Goal: Transaction & Acquisition: Purchase product/service

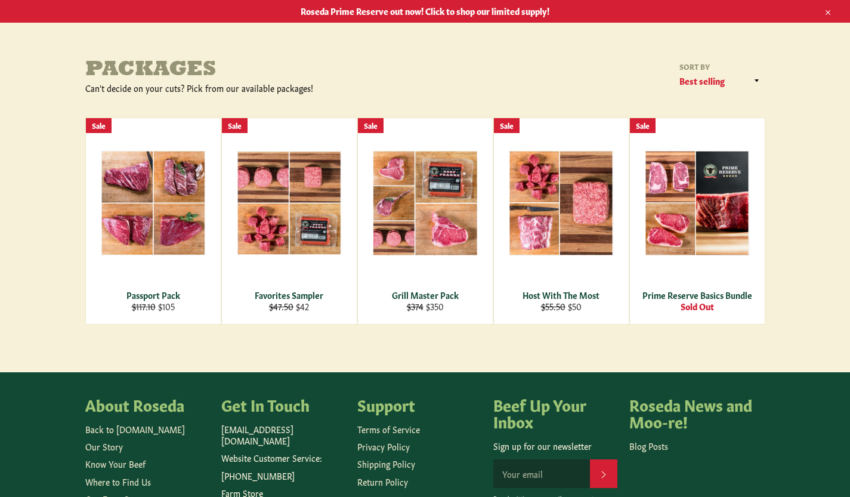
scroll to position [60, 0]
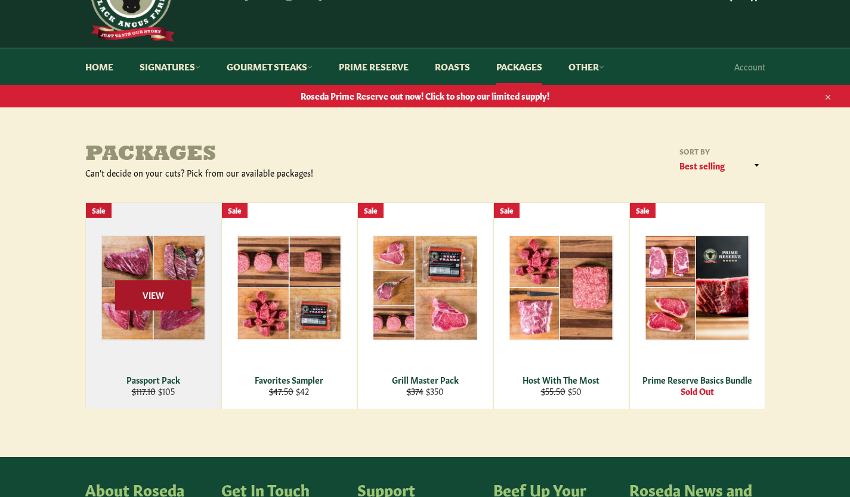
click at [147, 298] on span "View" at bounding box center [153, 295] width 76 height 30
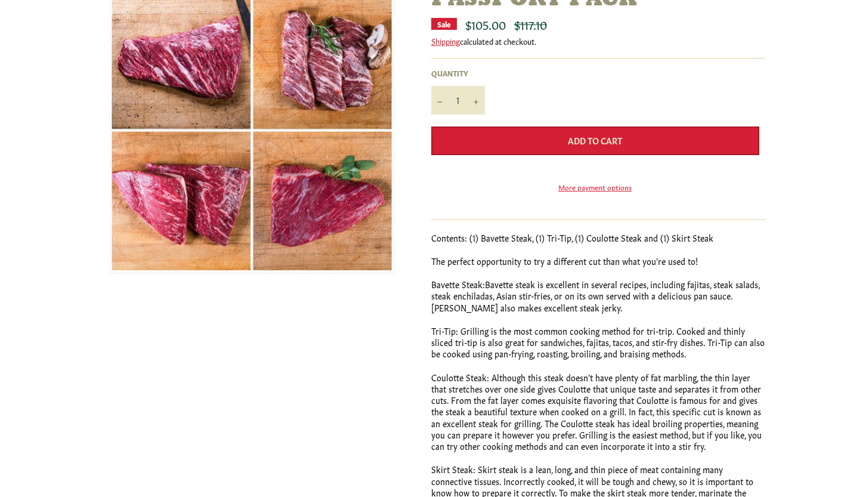
scroll to position [60, 0]
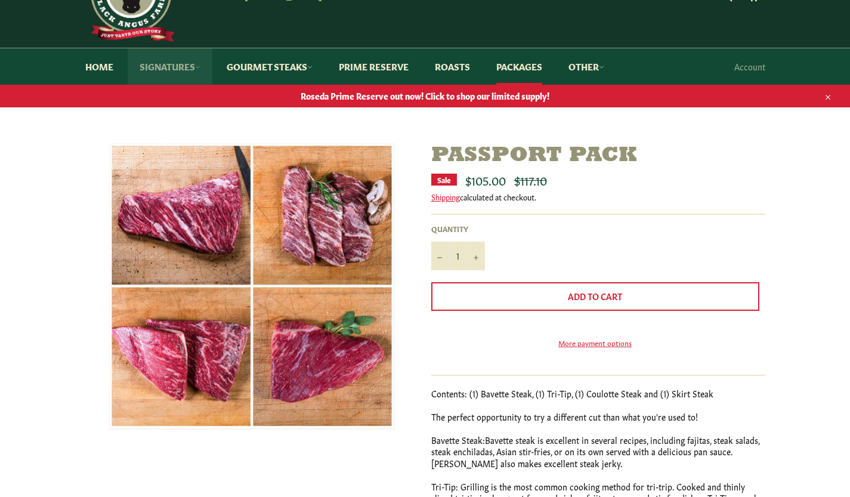
click at [174, 69] on link "Signatures" at bounding box center [170, 66] width 85 height 36
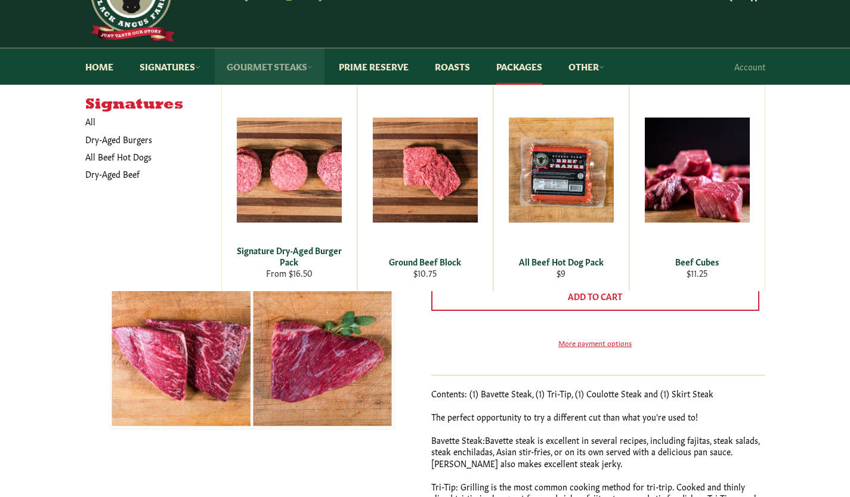
click at [276, 66] on link "Gourmet Steaks" at bounding box center [270, 66] width 110 height 36
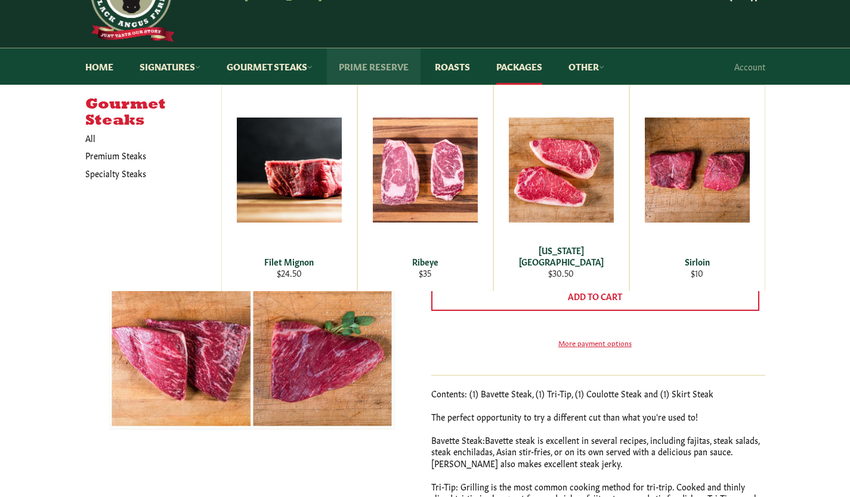
click at [376, 67] on link "Prime Reserve" at bounding box center [374, 66] width 94 height 36
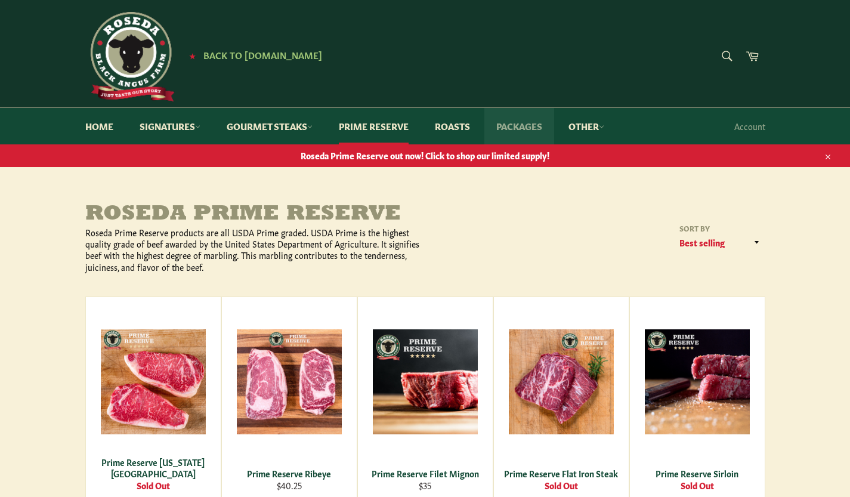
click at [518, 127] on link "Packages" at bounding box center [519, 126] width 70 height 36
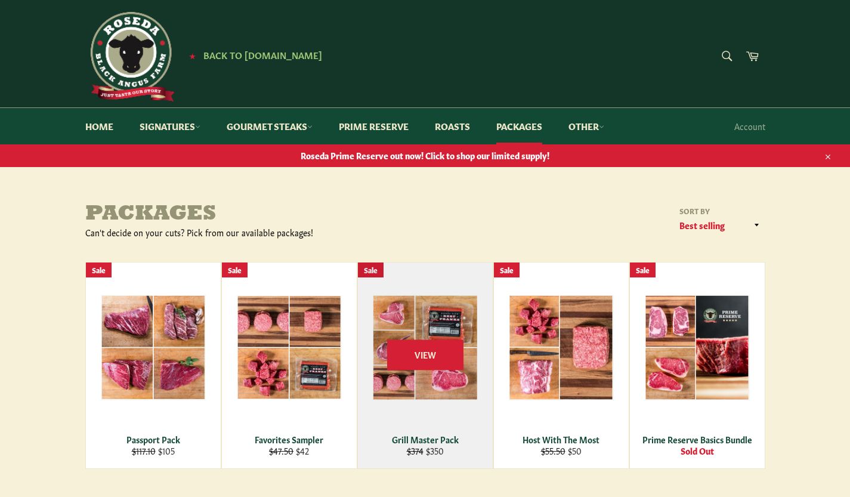
scroll to position [119, 0]
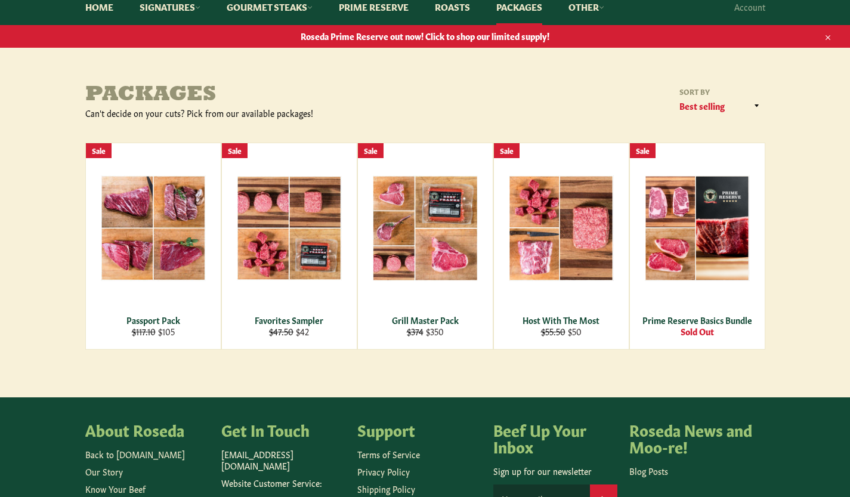
click at [359, 38] on span "Roseda Prime Reserve out now! Click to shop our limited supply!" at bounding box center [425, 35] width 850 height 11
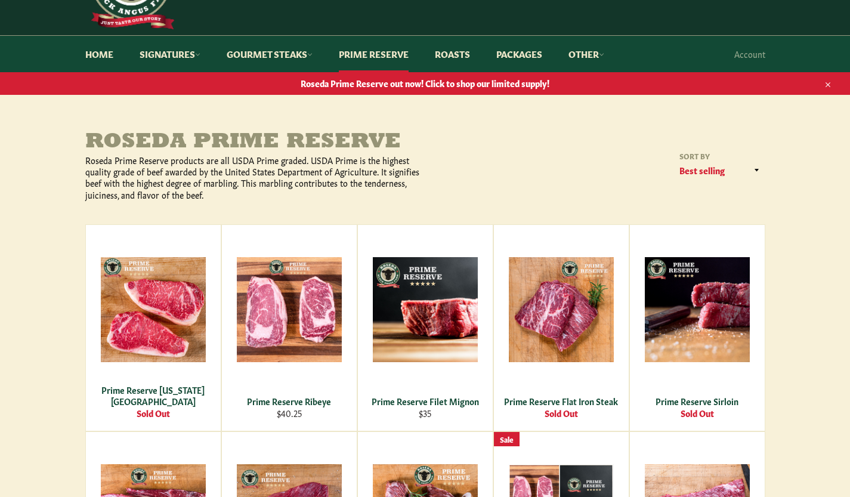
scroll to position [60, 0]
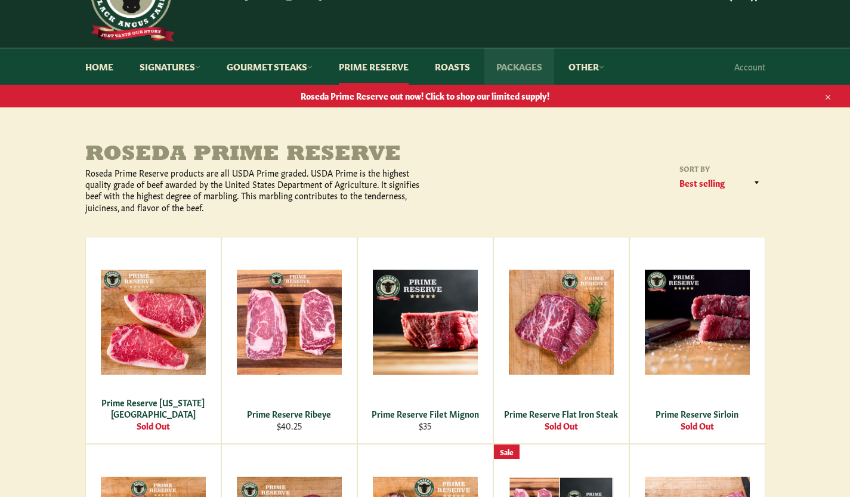
click at [528, 66] on link "Packages" at bounding box center [519, 66] width 70 height 36
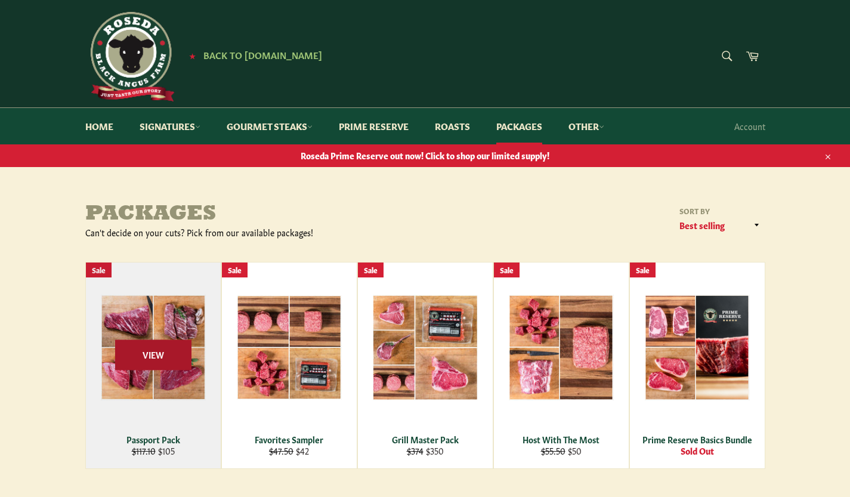
click at [149, 351] on span "View" at bounding box center [153, 354] width 76 height 30
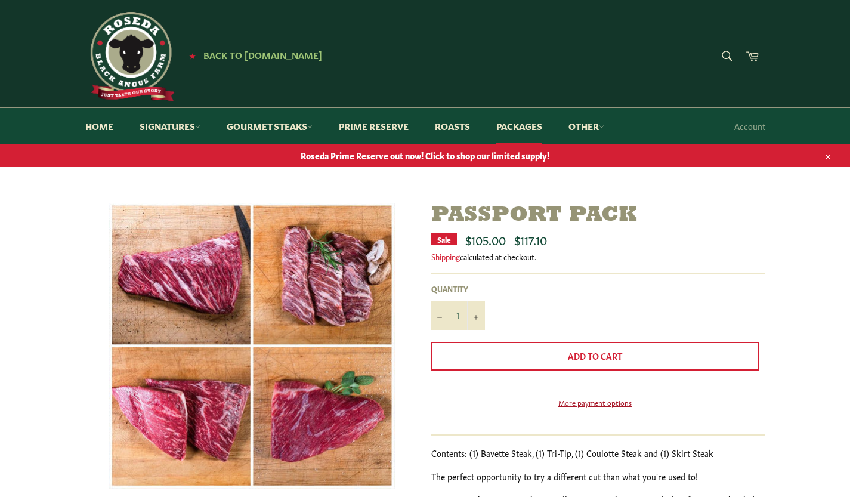
click at [583, 407] on link "More payment options" at bounding box center [595, 402] width 328 height 10
click at [162, 121] on link "Signatures" at bounding box center [170, 126] width 85 height 36
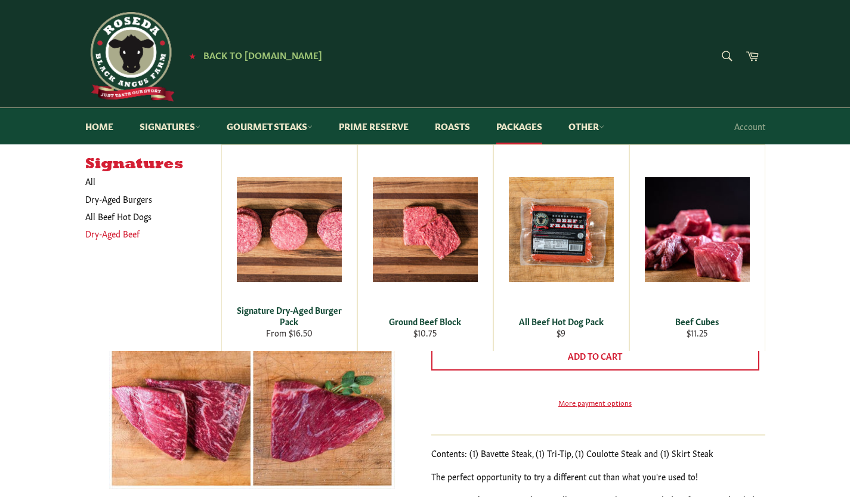
click at [120, 232] on link "Dry-Aged Beef" at bounding box center [144, 233] width 130 height 17
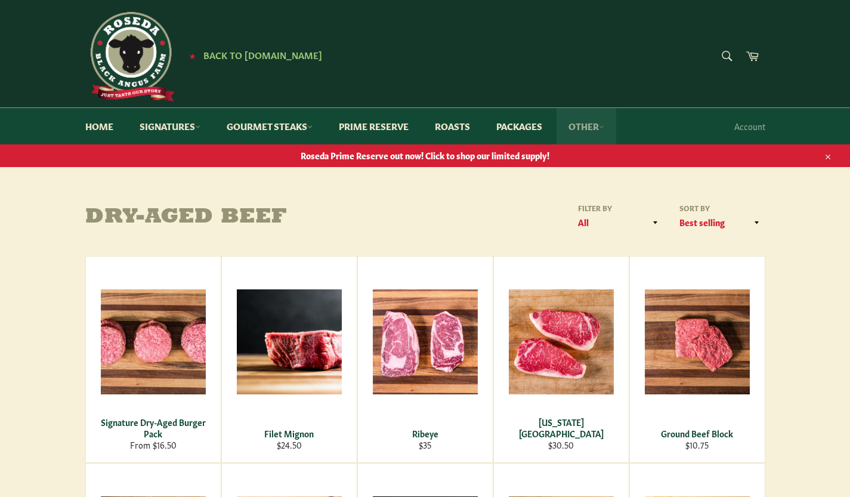
click at [587, 124] on link "Other" at bounding box center [587, 126] width 60 height 36
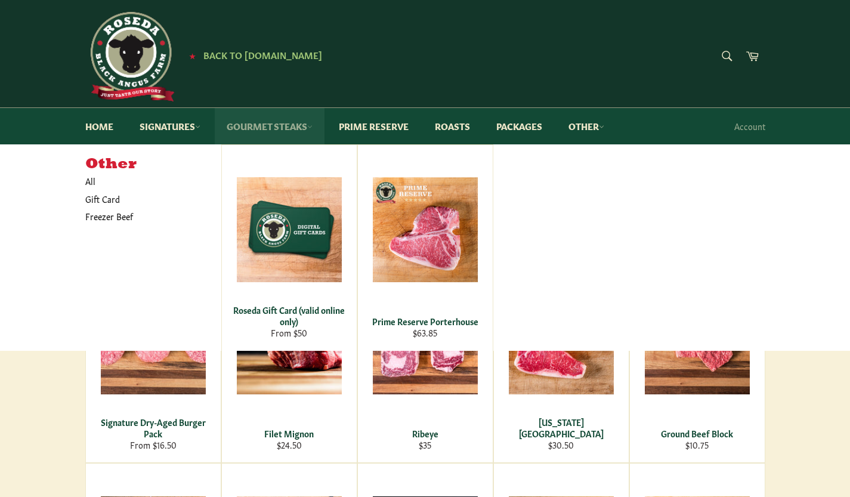
click at [265, 129] on link "Gourmet Steaks" at bounding box center [270, 126] width 110 height 36
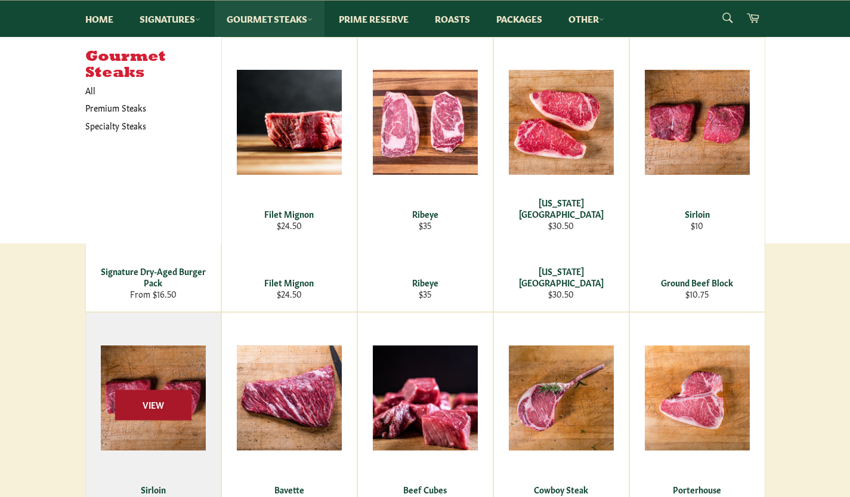
scroll to position [239, 0]
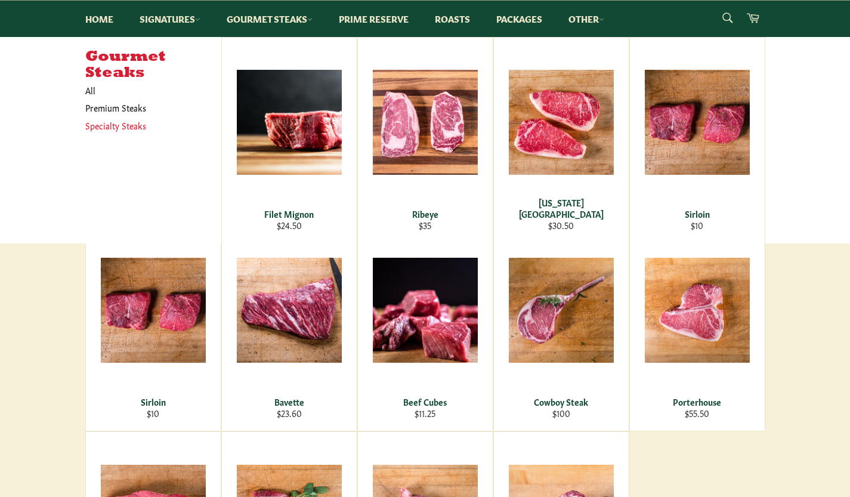
click at [92, 125] on link "Specialty Steaks" at bounding box center [144, 125] width 130 height 17
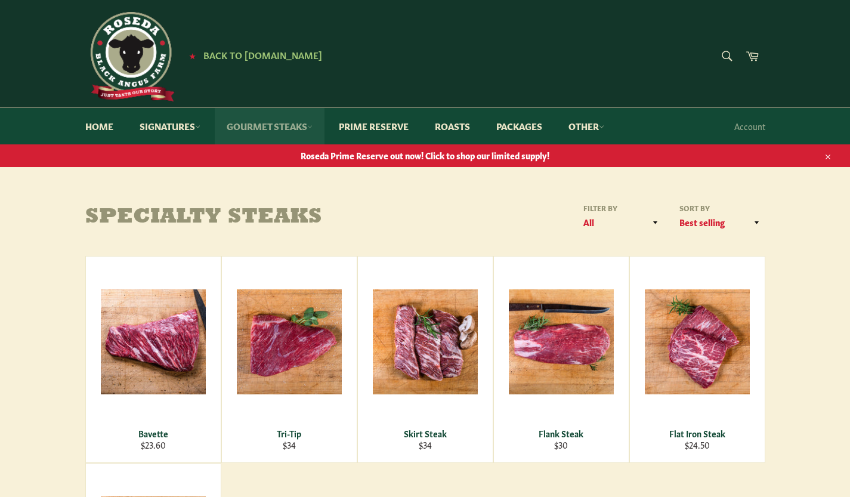
click at [304, 128] on link "Gourmet Steaks" at bounding box center [270, 126] width 110 height 36
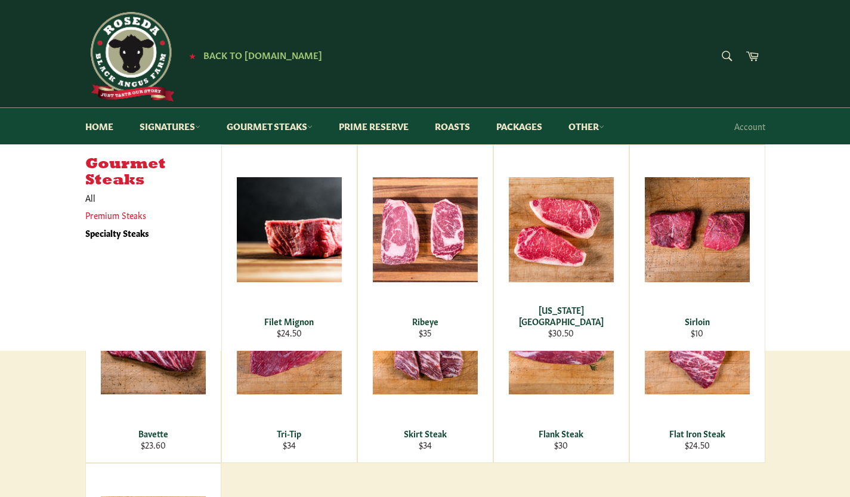
click at [112, 211] on link "Premium Steaks" at bounding box center [144, 214] width 130 height 17
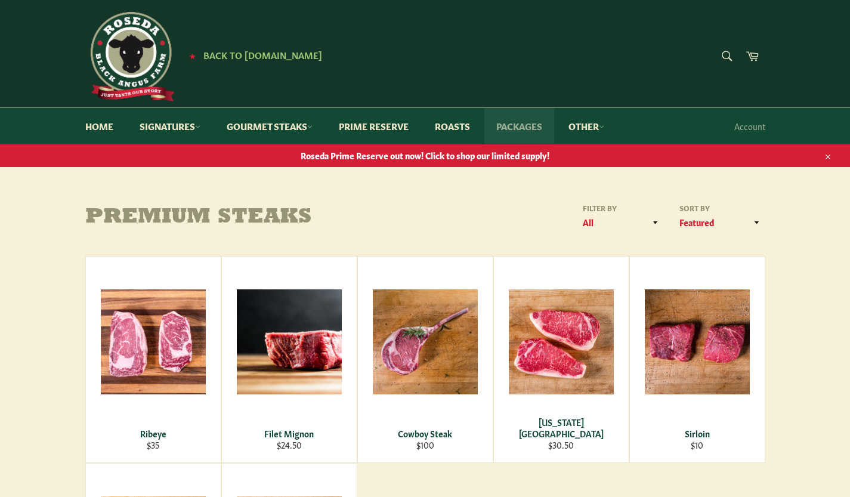
click at [517, 125] on link "Packages" at bounding box center [519, 126] width 70 height 36
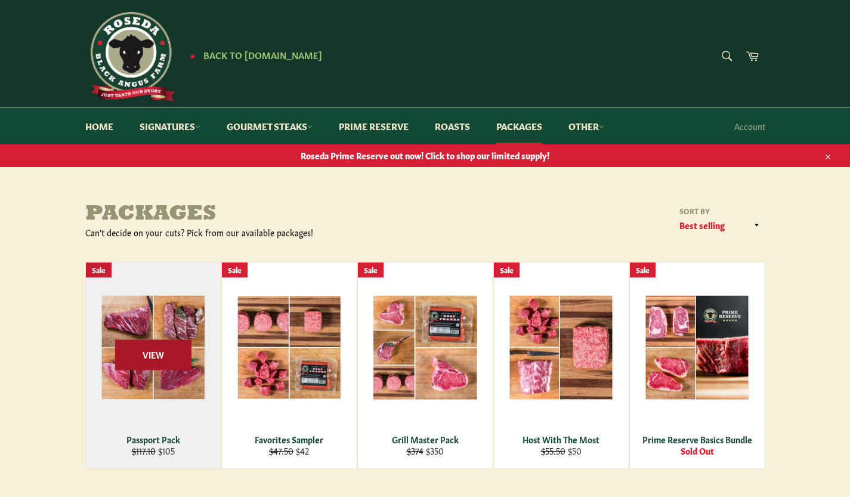
click at [152, 359] on span "View" at bounding box center [153, 354] width 76 height 30
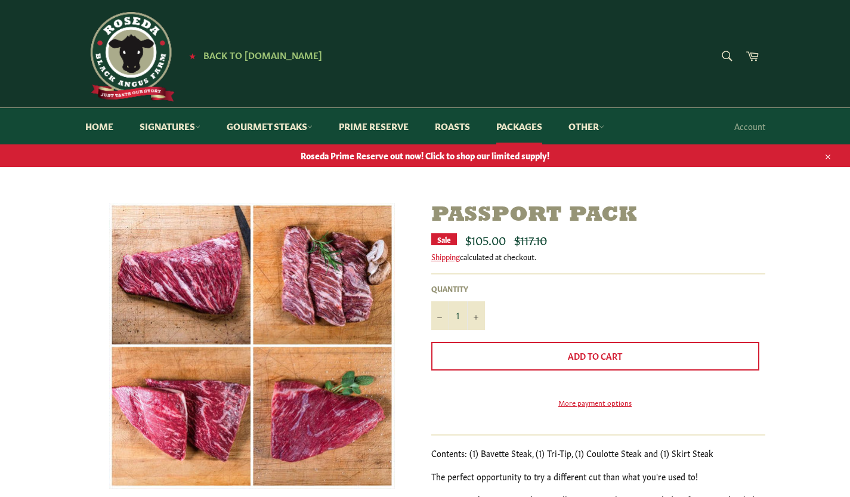
scroll to position [179, 0]
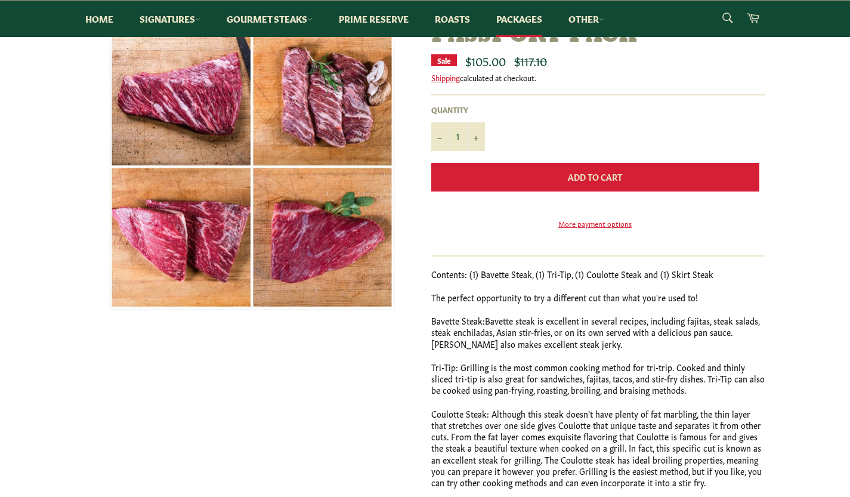
click at [592, 174] on span "Add to Cart" at bounding box center [595, 177] width 54 height 12
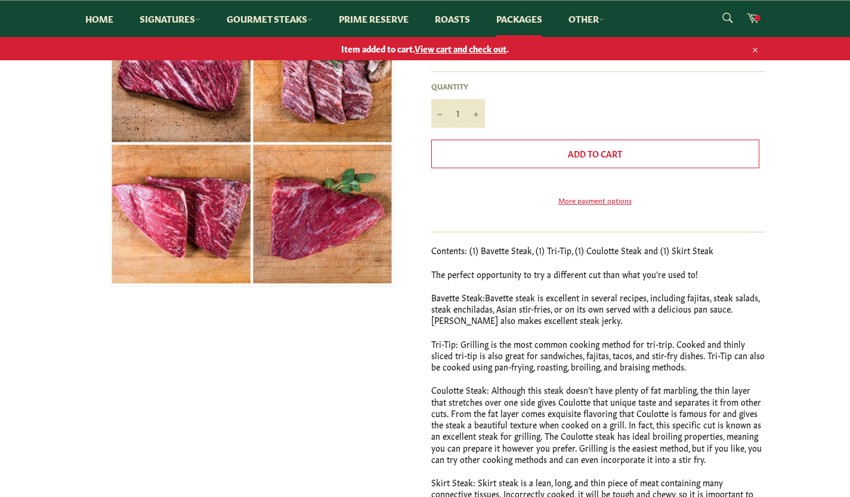
scroll to position [155, 0]
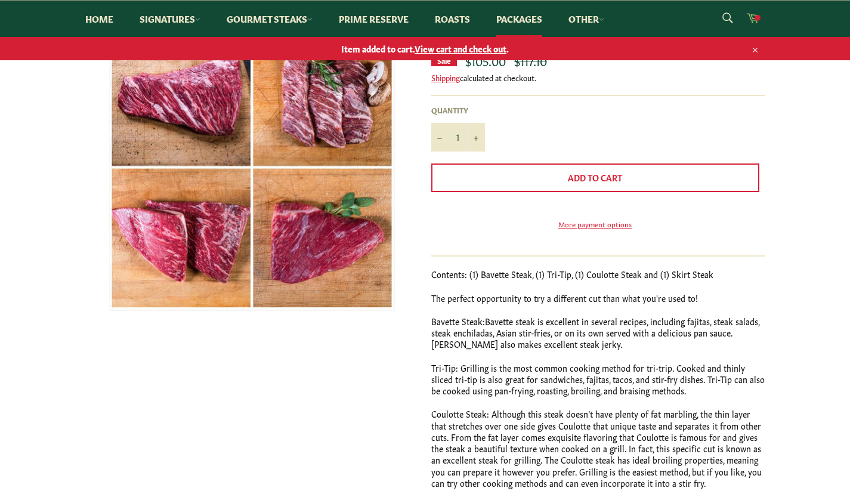
click at [751, 15] on icon at bounding box center [752, 18] width 13 height 10
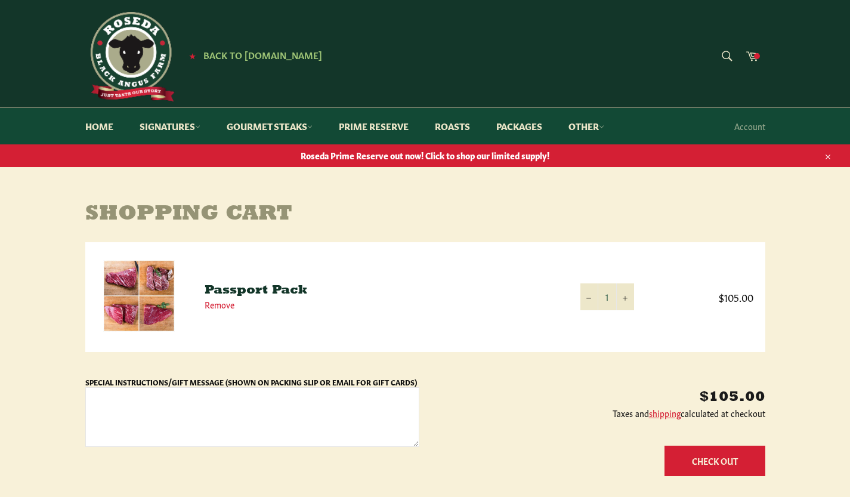
scroll to position [119, 0]
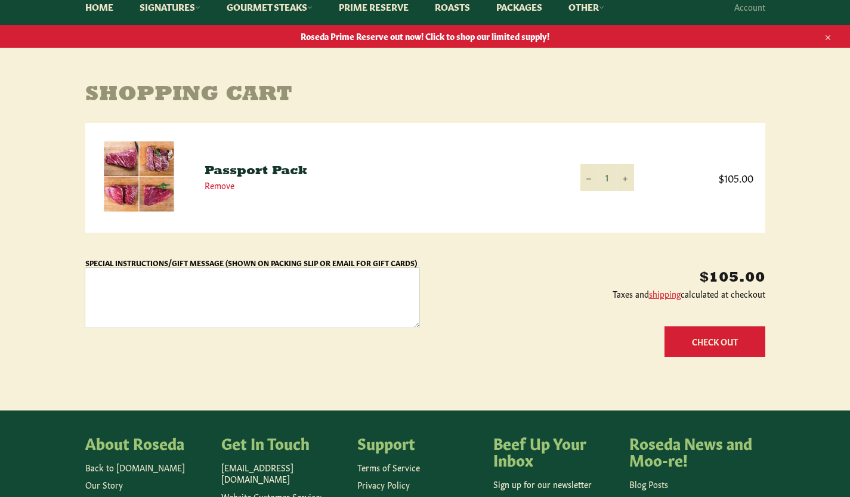
click at [116, 278] on textarea "Special Instructions/Gift Message (Shown on Packing Slip or Email for Gift Card…" at bounding box center [252, 298] width 334 height 60
click at [706, 341] on button "Check Out" at bounding box center [714, 341] width 101 height 30
